Goal: Task Accomplishment & Management: Complete application form

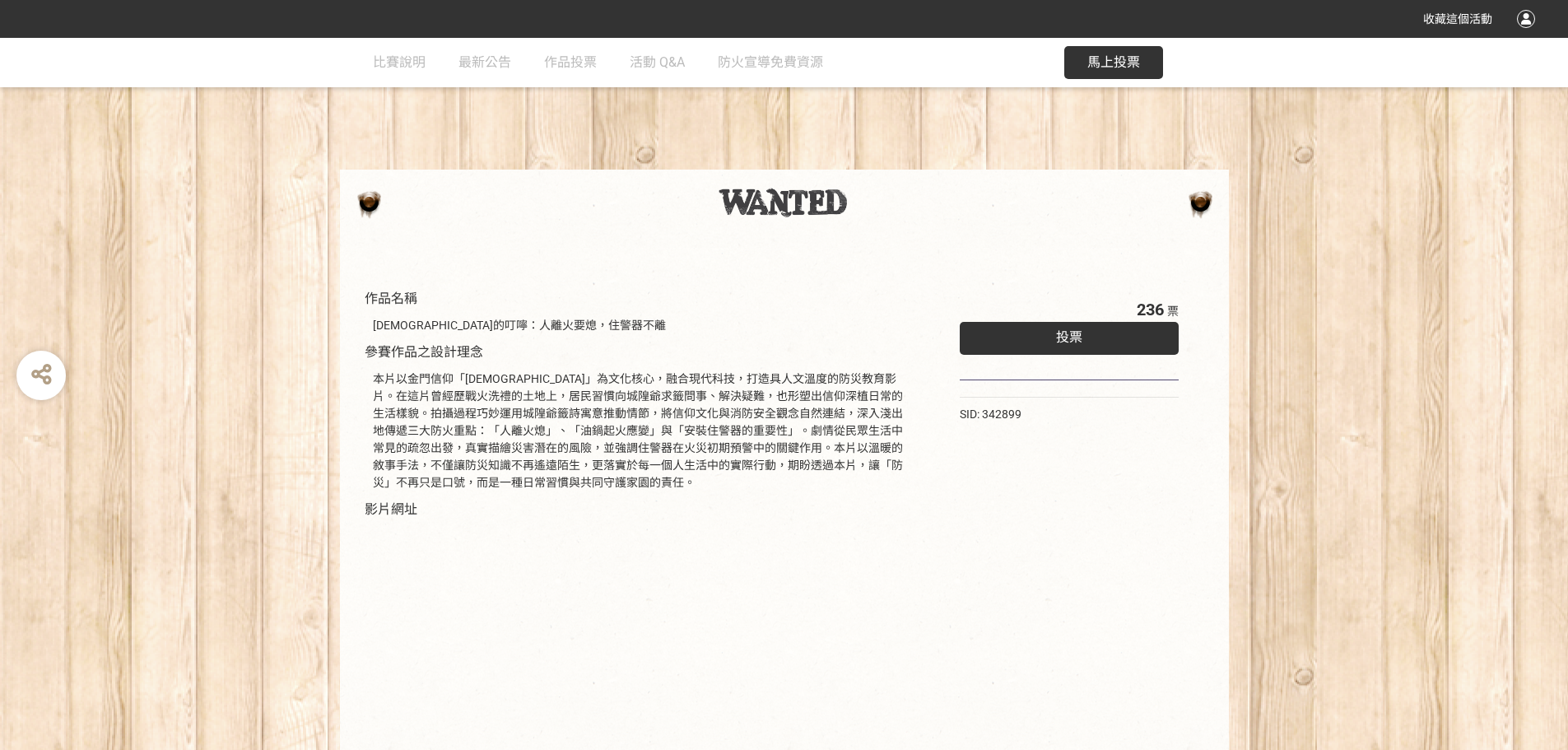
click at [1009, 340] on div "投票" at bounding box center [1069, 338] width 220 height 33
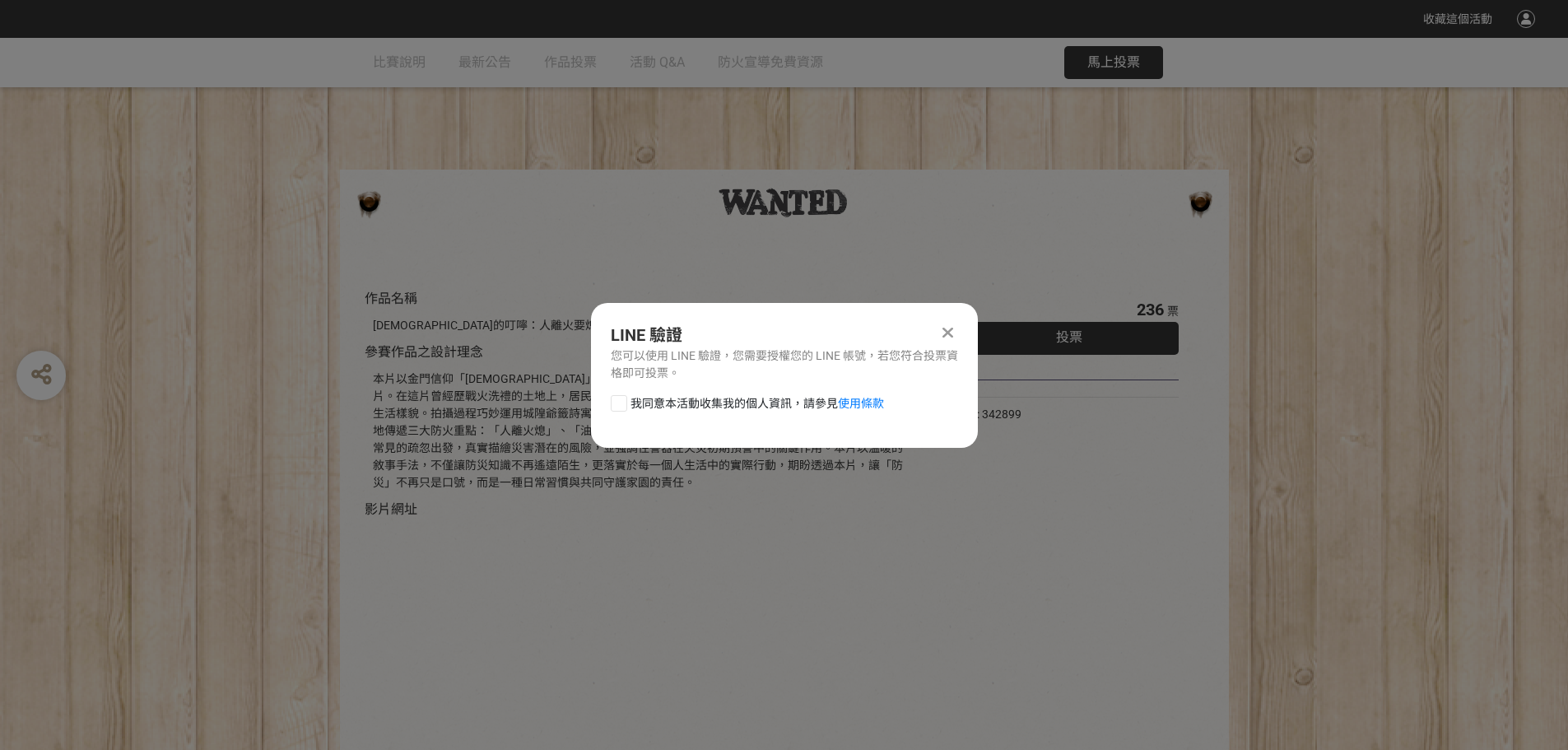
click at [622, 402] on div at bounding box center [619, 404] width 17 height 17
checkbox input "true"
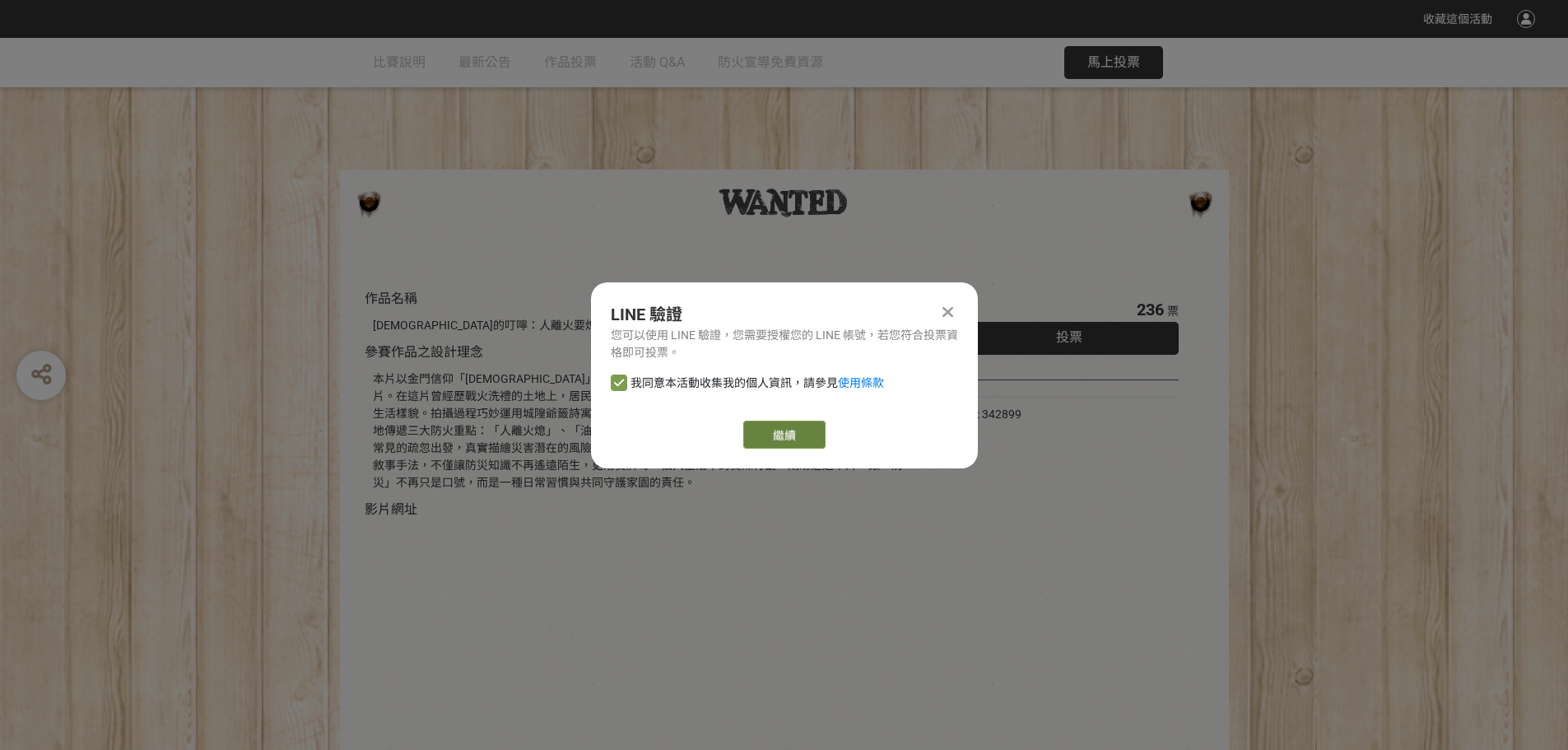
click at [803, 439] on link "繼續" at bounding box center [784, 435] width 82 height 28
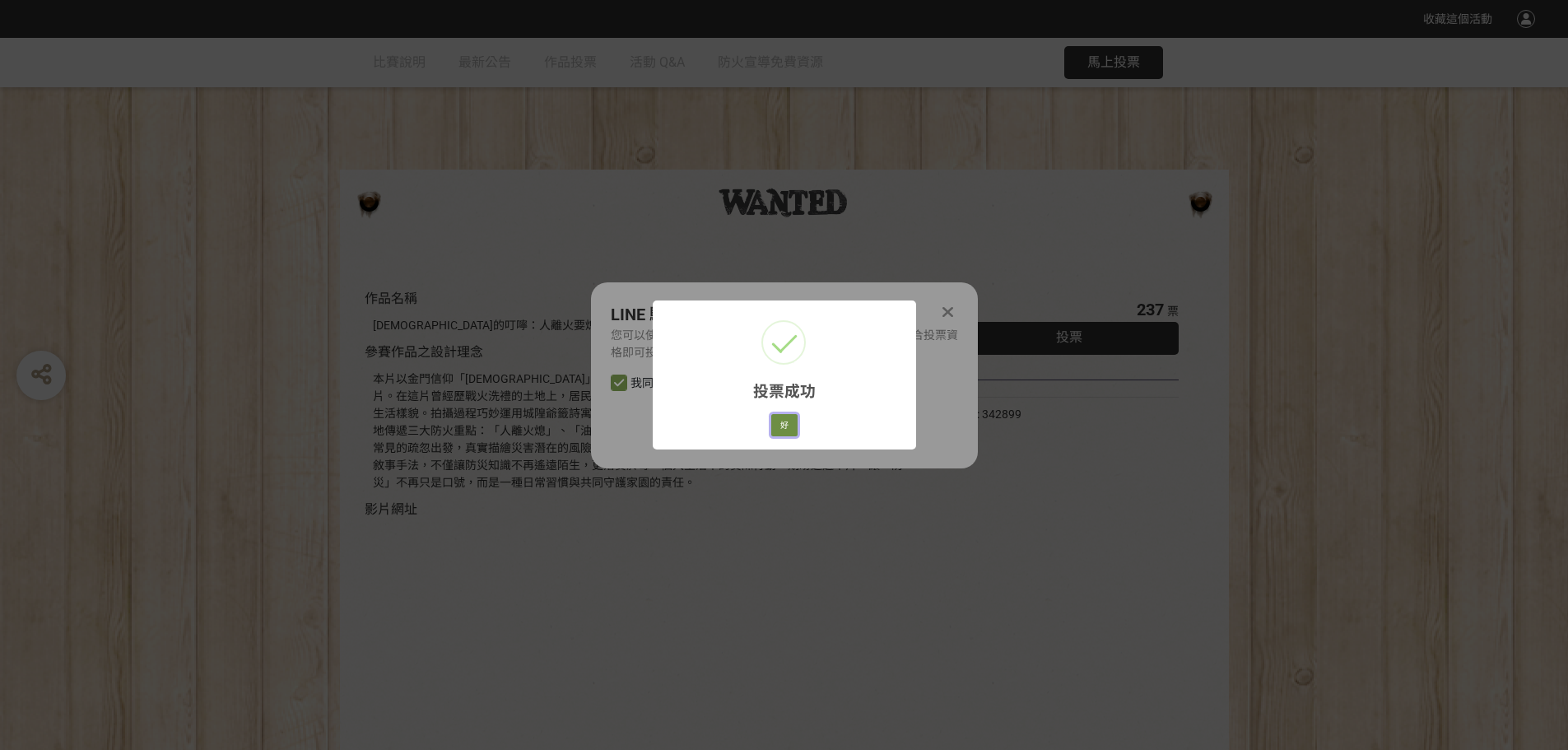
click at [786, 431] on button "好" at bounding box center [784, 426] width 27 height 23
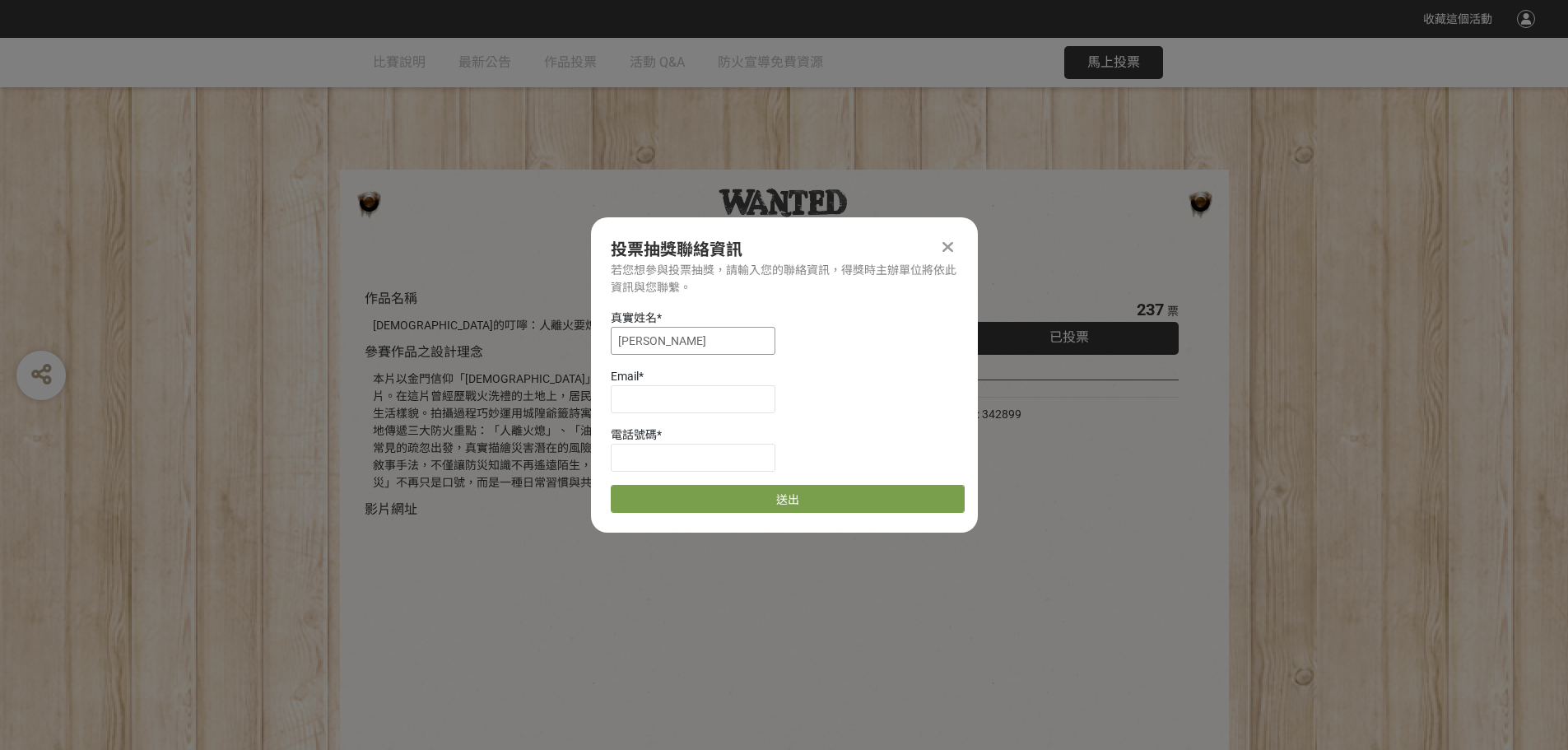
drag, startPoint x: 638, startPoint y: 341, endPoint x: 717, endPoint y: 368, distance: 83.5
click at [641, 341] on input "[PERSON_NAME]" at bounding box center [693, 341] width 165 height 28
type input "[PERSON_NAME]"
click at [711, 405] on input at bounding box center [693, 400] width 165 height 28
type input "ㄏ"
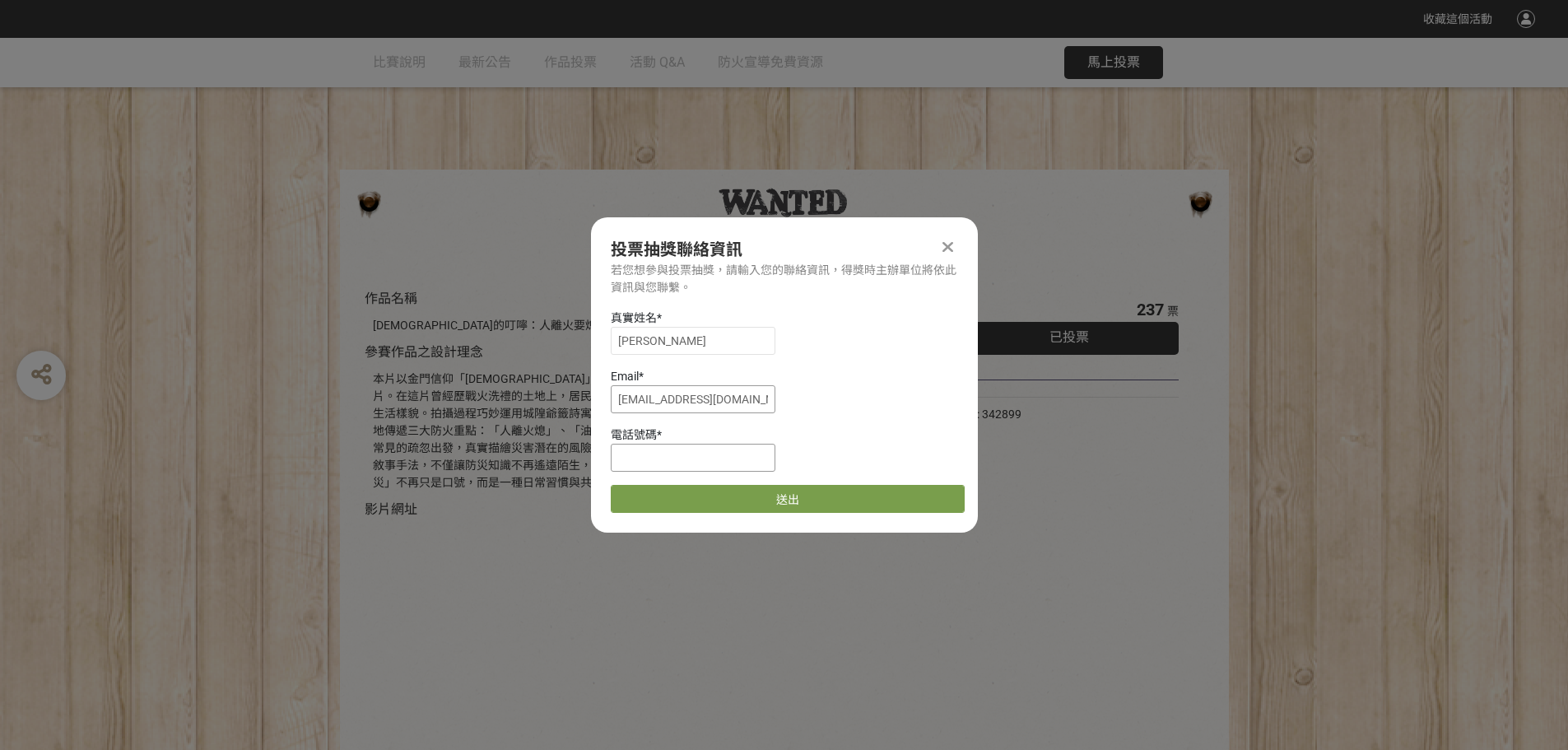
type input "[EMAIL_ADDRESS][DOMAIN_NAME]"
click at [736, 459] on input at bounding box center [693, 458] width 165 height 28
type input "0963043797"
click at [740, 496] on button "送出" at bounding box center [788, 500] width 354 height 28
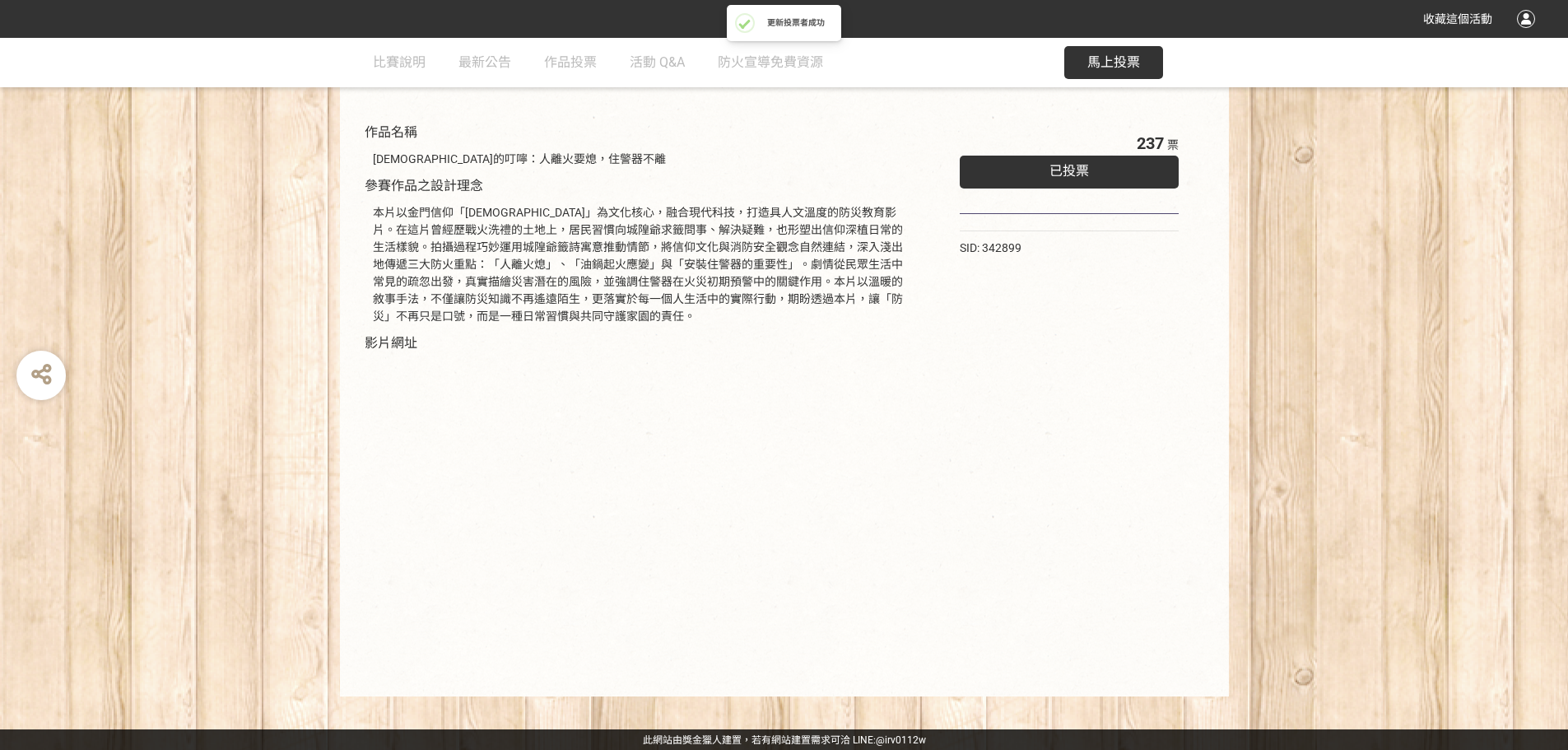
scroll to position [167, 0]
